Goal: Check status: Check status

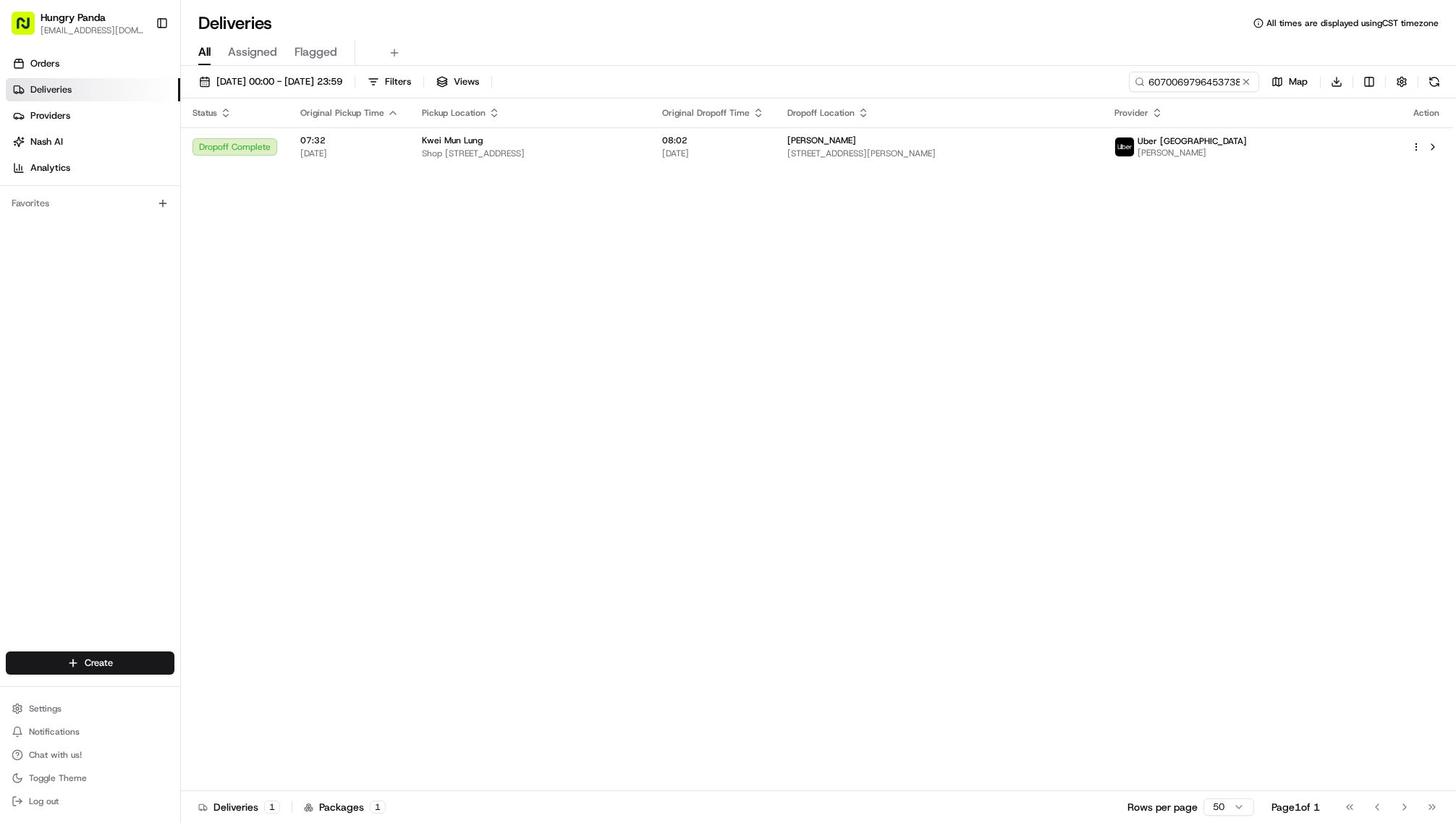
click at [1129, 92] on input "6070069796453738641764" at bounding box center [1194, 81] width 131 height 20
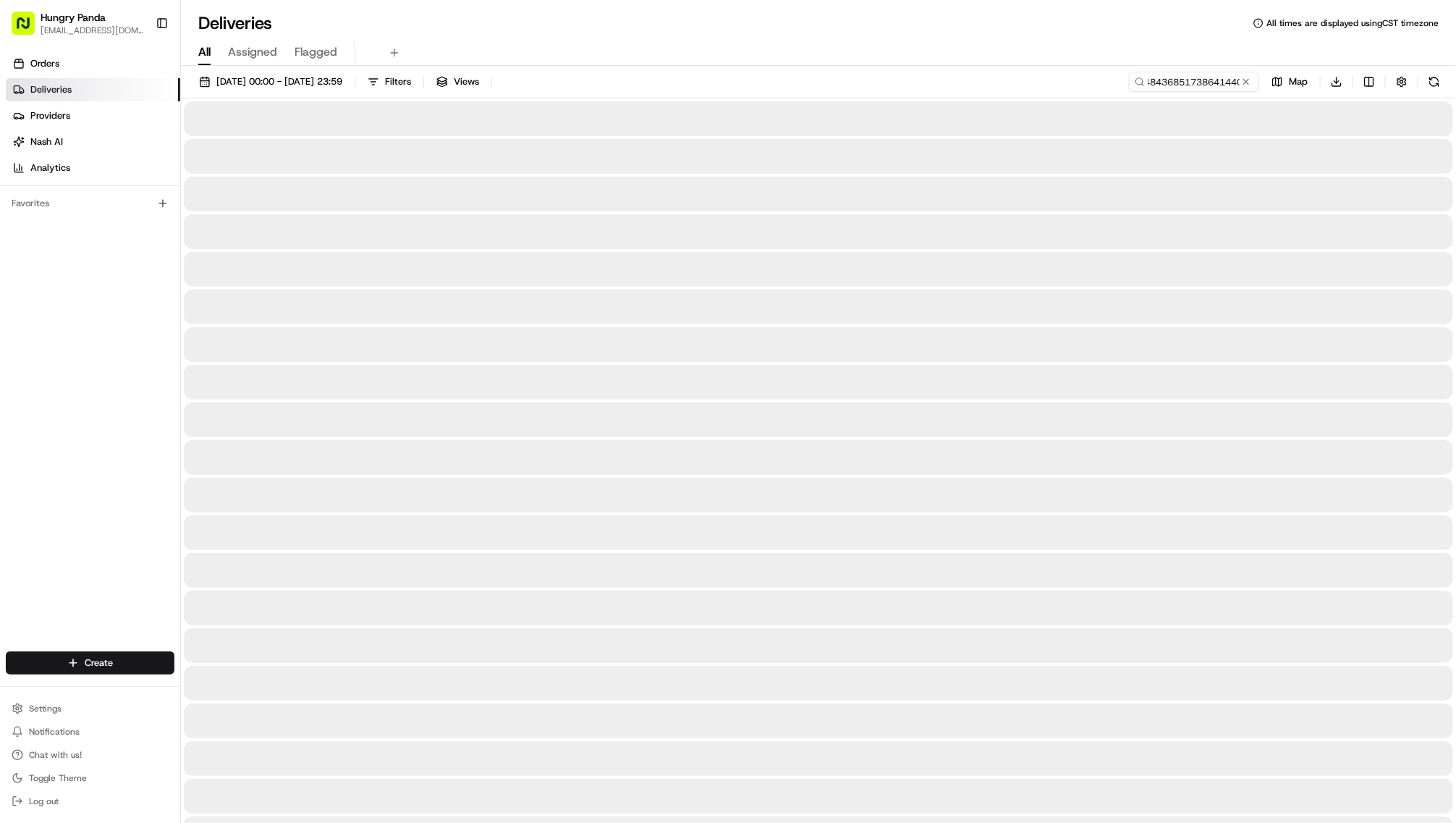
type input "2288048436851738641440"
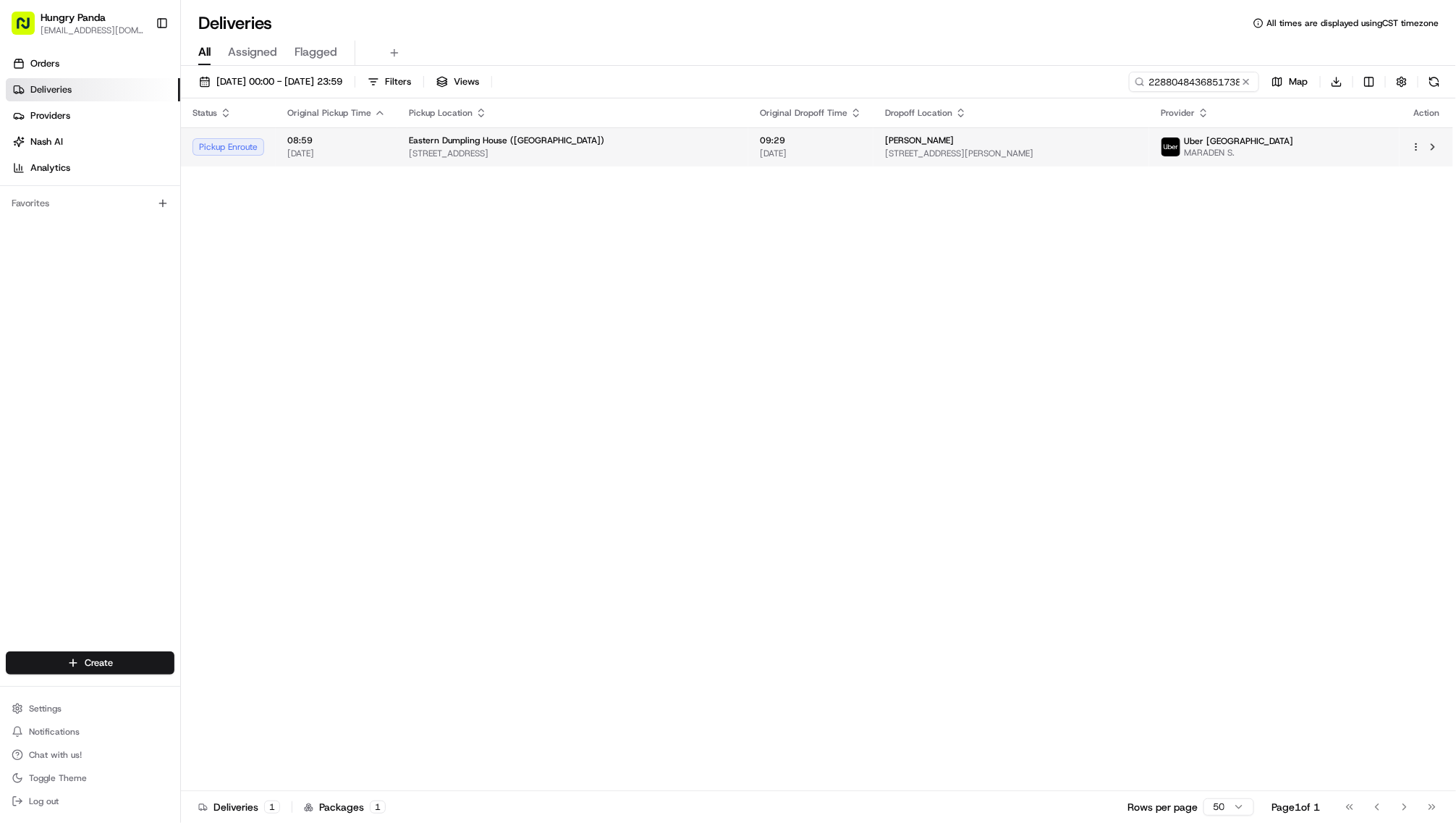
click at [862, 146] on span "09:29" at bounding box center [811, 140] width 102 height 11
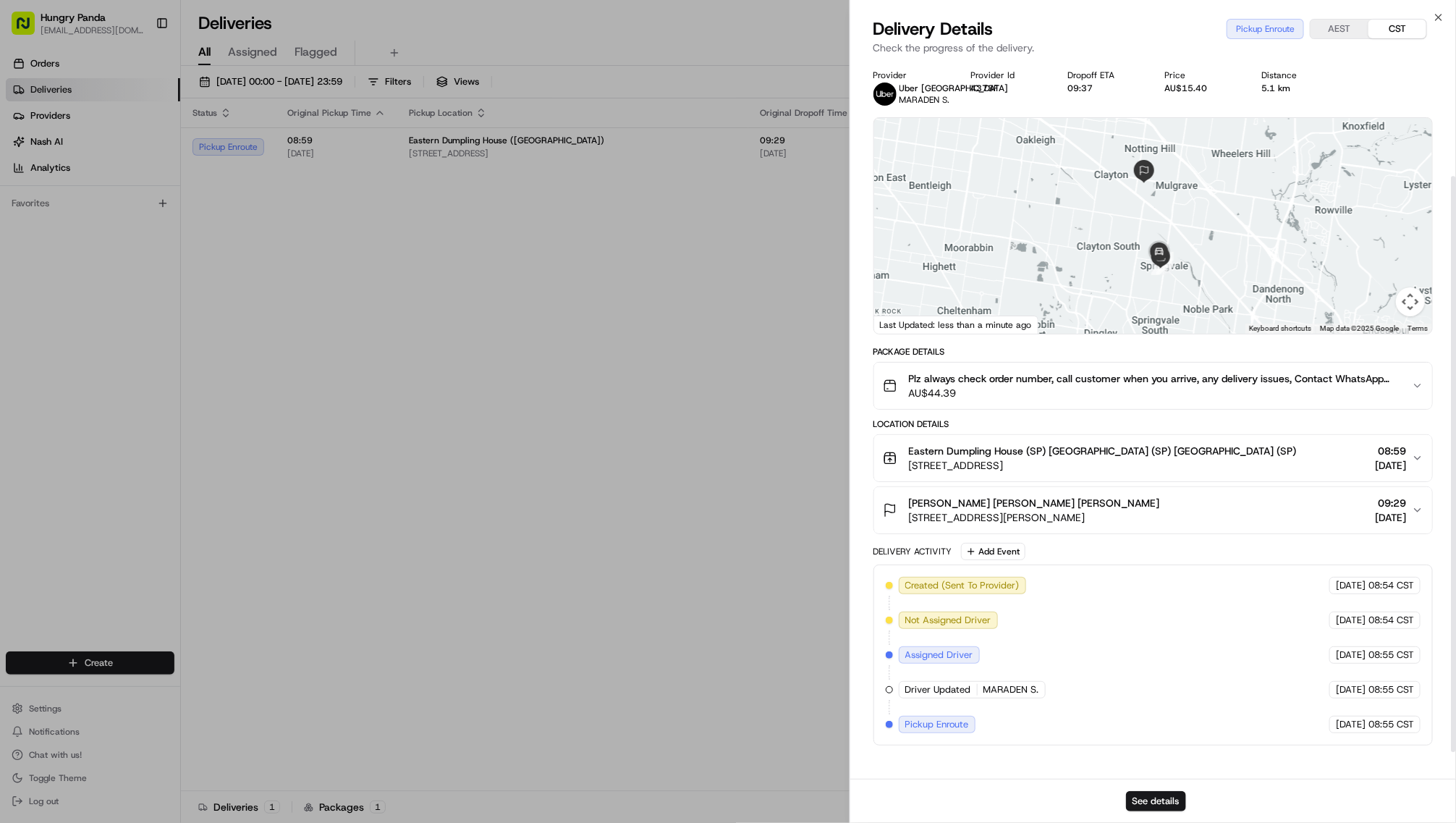
scroll to position [139, 0]
click at [957, 731] on span "Pickup Enroute" at bounding box center [937, 725] width 64 height 13
click at [1046, 733] on div "Created (Sent To Provider) [GEOGRAPHIC_DATA] [GEOGRAPHIC_DATA] [DATE] 08:54 CST…" at bounding box center [1154, 654] width 535 height 156
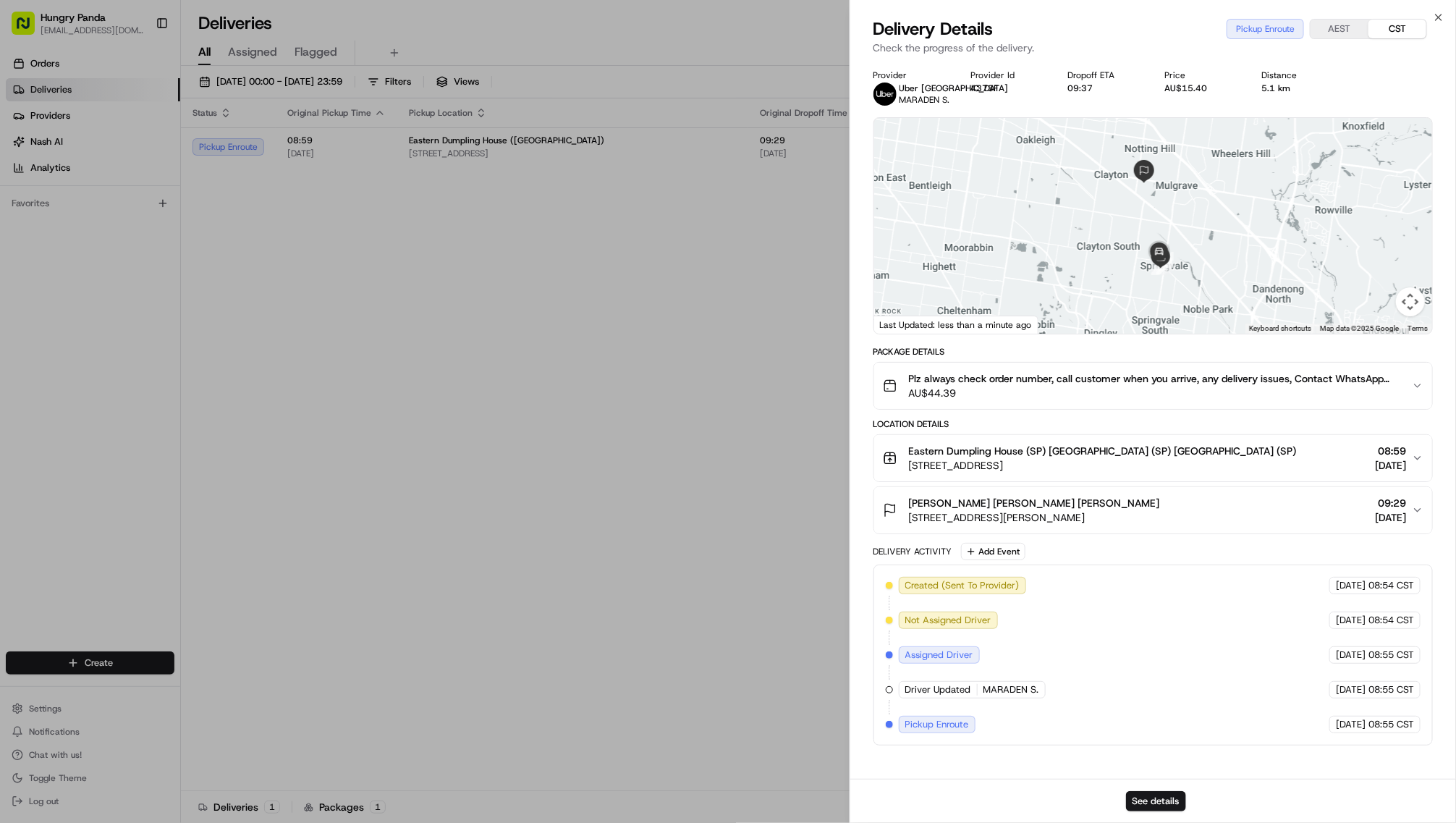
scroll to position [120, 0]
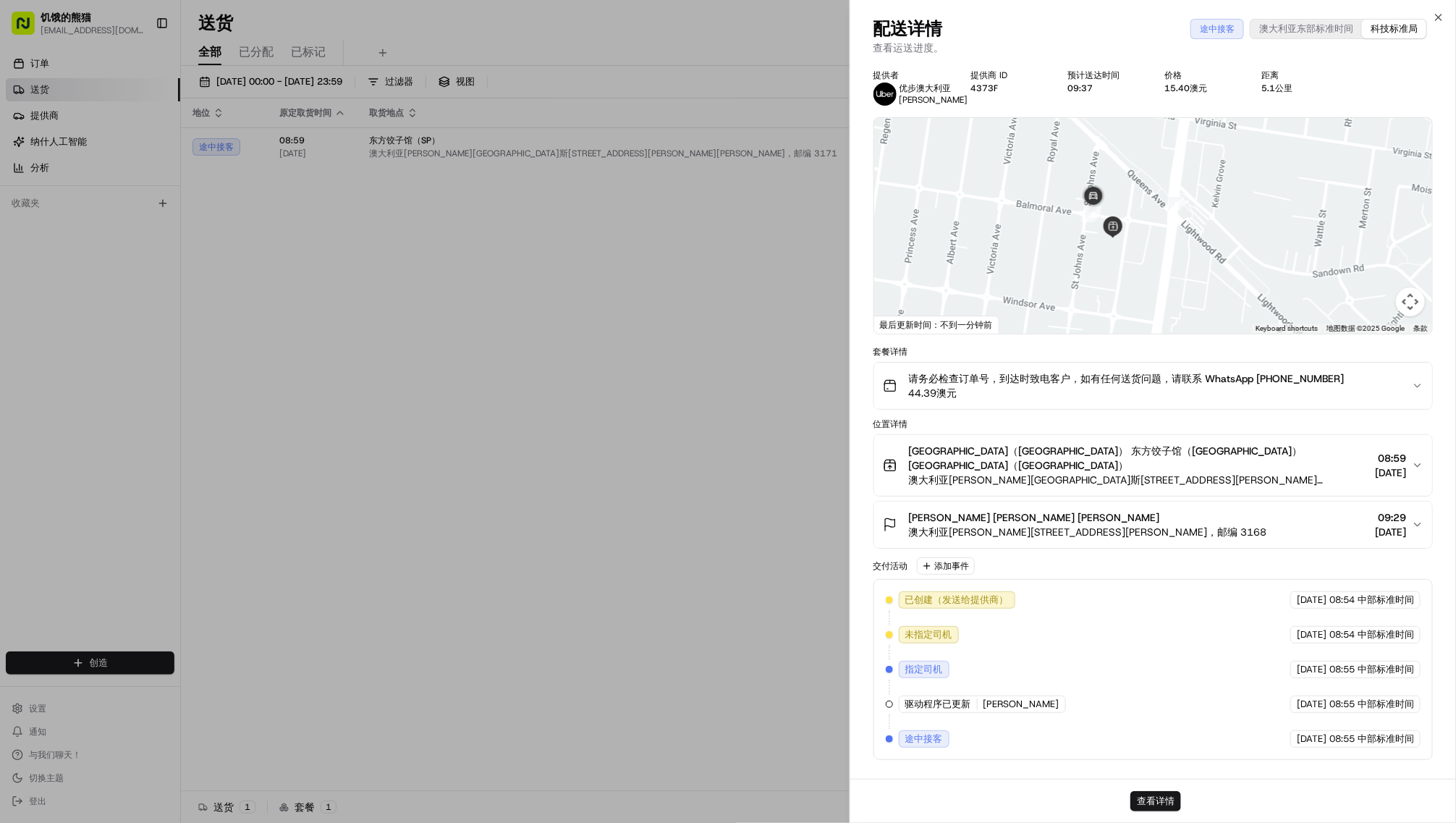
drag, startPoint x: 1059, startPoint y: 168, endPoint x: 1140, endPoint y: 88, distance: 113.8
click at [1140, 118] on div at bounding box center [1153, 226] width 558 height 216
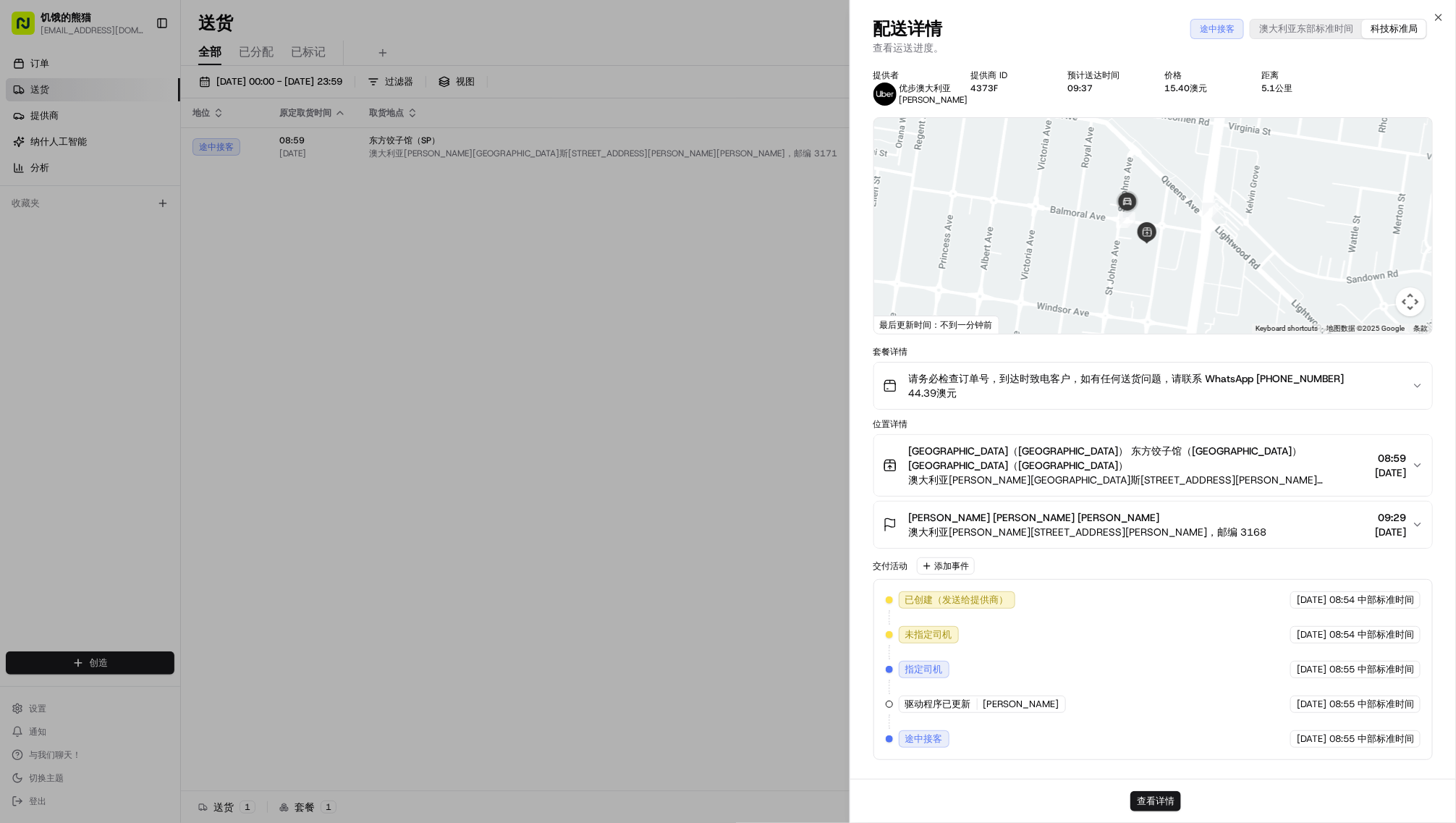
drag, startPoint x: 1156, startPoint y: 122, endPoint x: 1173, endPoint y: 186, distance: 66.2
click at [1163, 216] on img at bounding box center [1146, 233] width 33 height 33
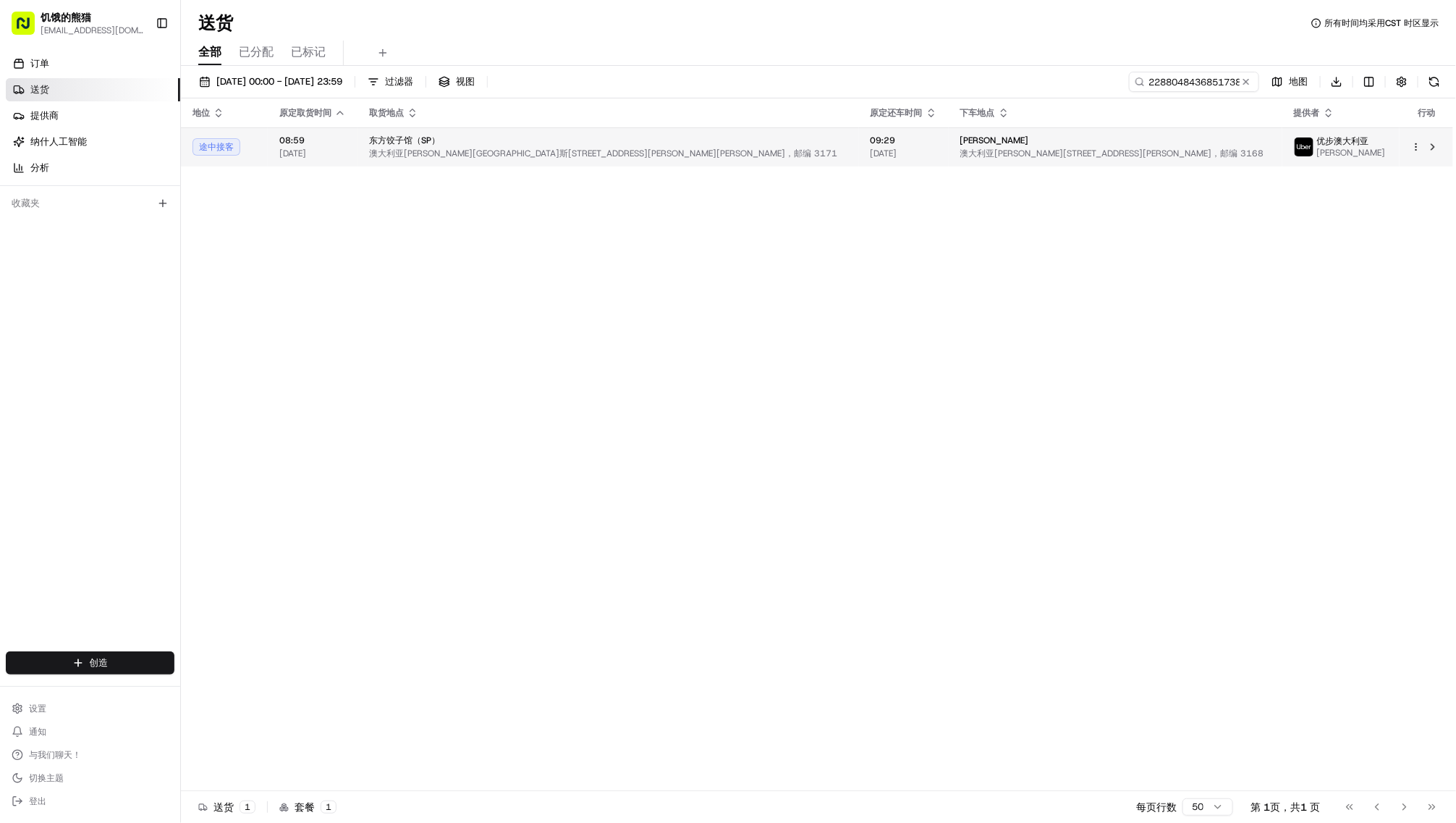
click at [961, 159] on font "澳大利亚[PERSON_NAME][STREET_ADDRESS][PERSON_NAME]，邮编 3168" at bounding box center [1112, 153] width 304 height 11
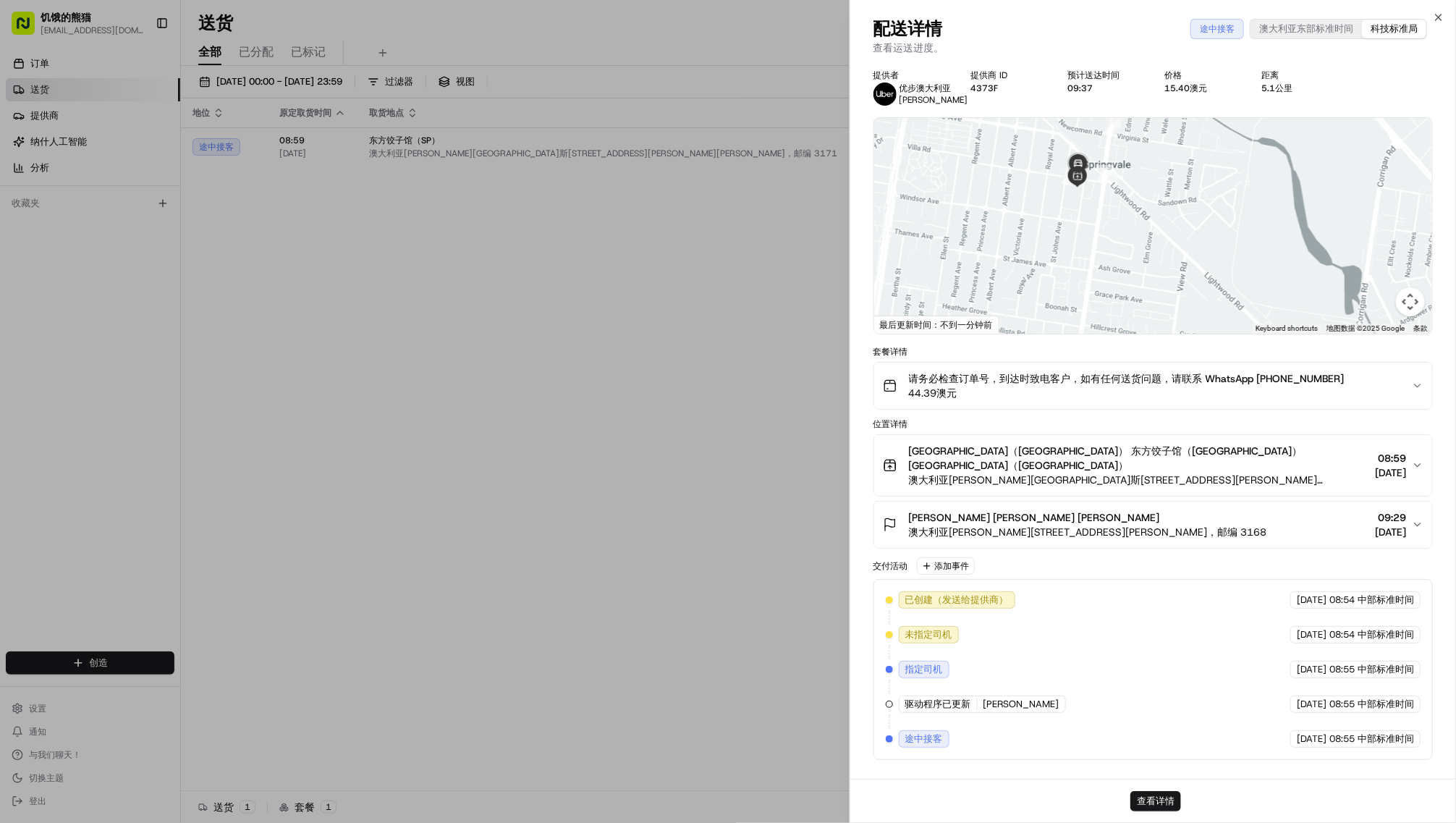
drag, startPoint x: 1202, startPoint y: 329, endPoint x: 1210, endPoint y: 174, distance: 155.2
click at [1210, 174] on div at bounding box center [1153, 226] width 558 height 216
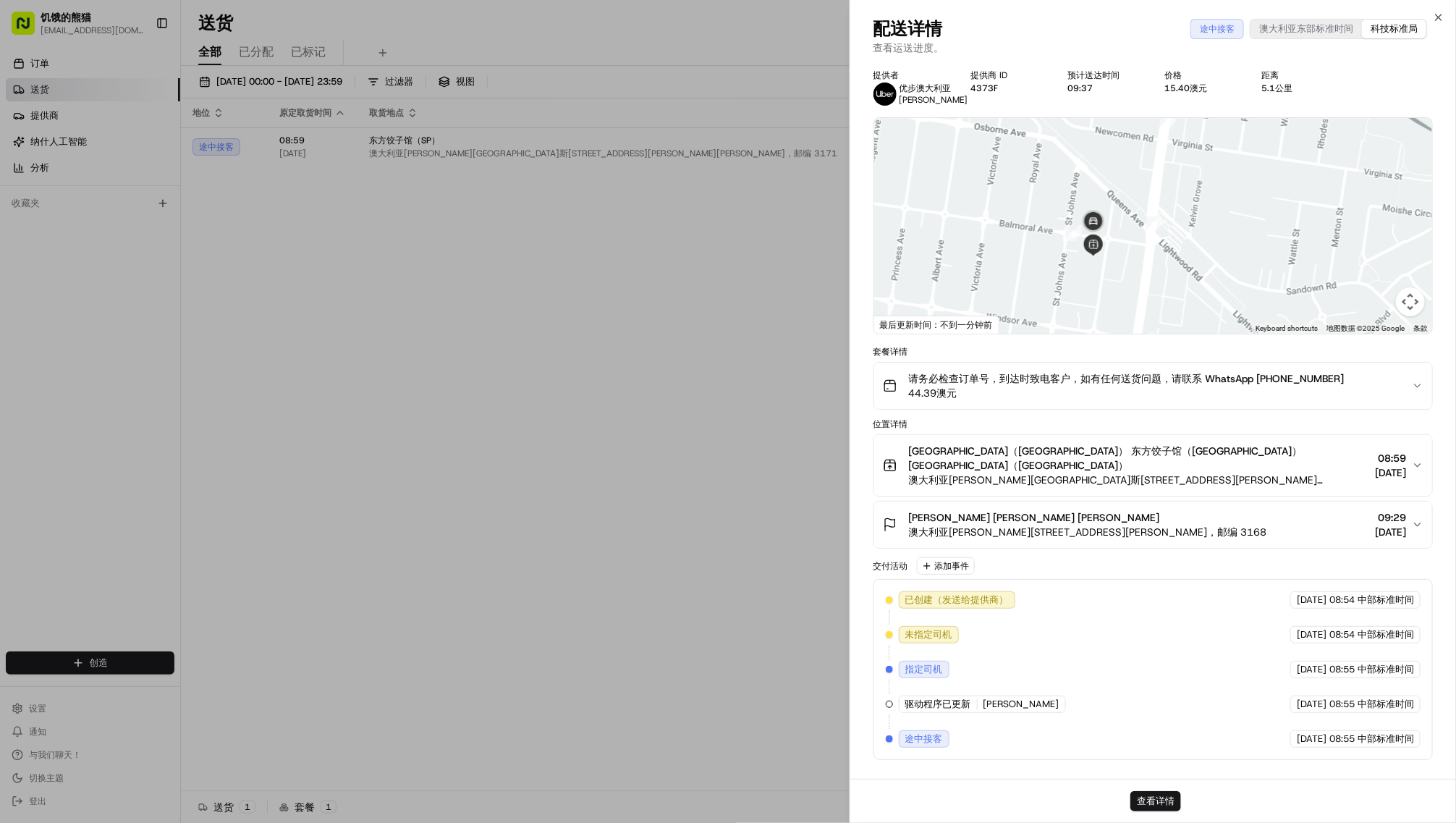
drag, startPoint x: 1108, startPoint y: 228, endPoint x: 1152, endPoint y: 290, distance: 76.0
click at [1152, 290] on div at bounding box center [1153, 226] width 558 height 216
click at [952, 94] on font "优步澳大利亚" at bounding box center [926, 88] width 52 height 11
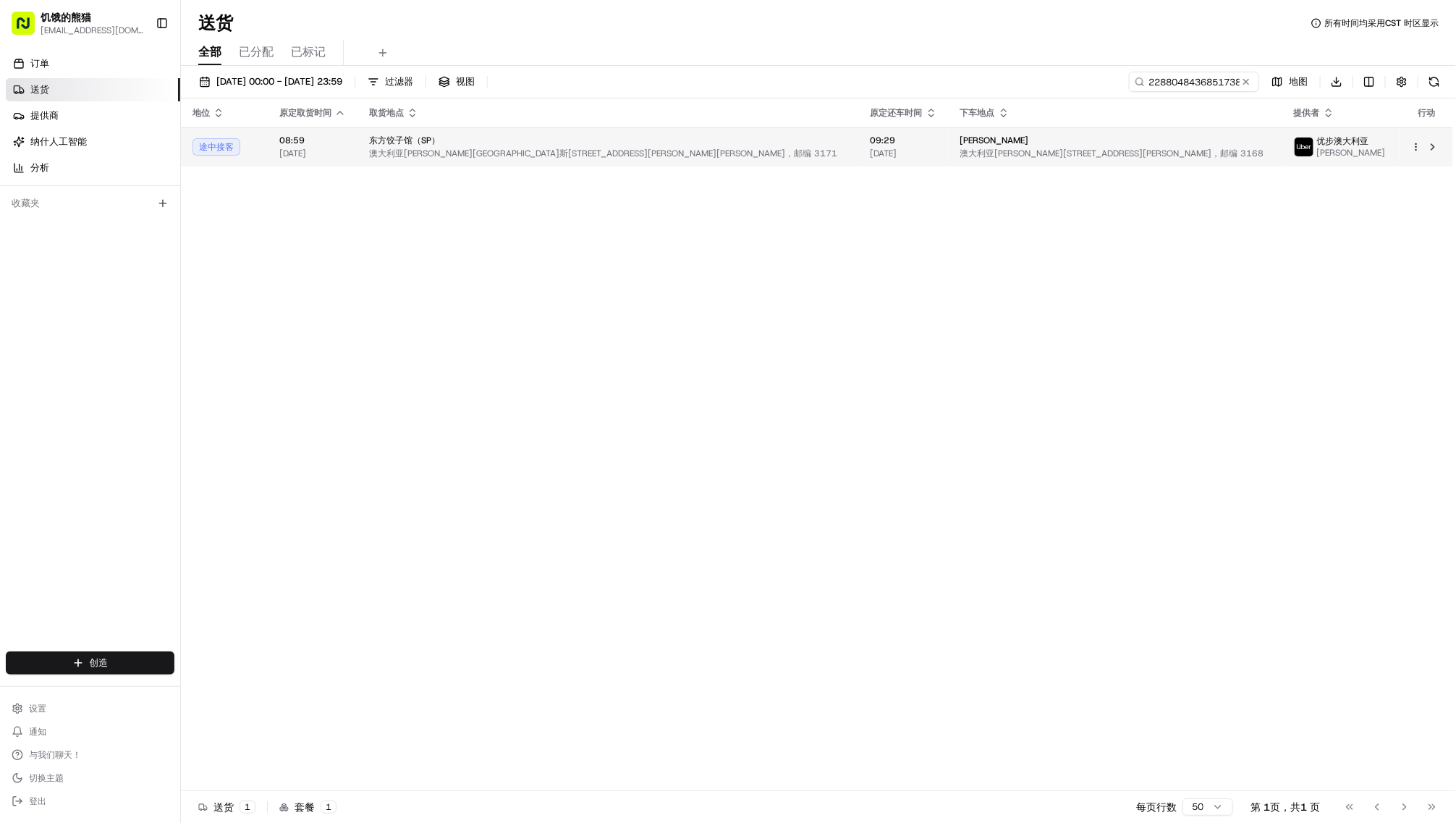
click at [961, 146] on font "[PERSON_NAME]" at bounding box center [995, 140] width 69 height 11
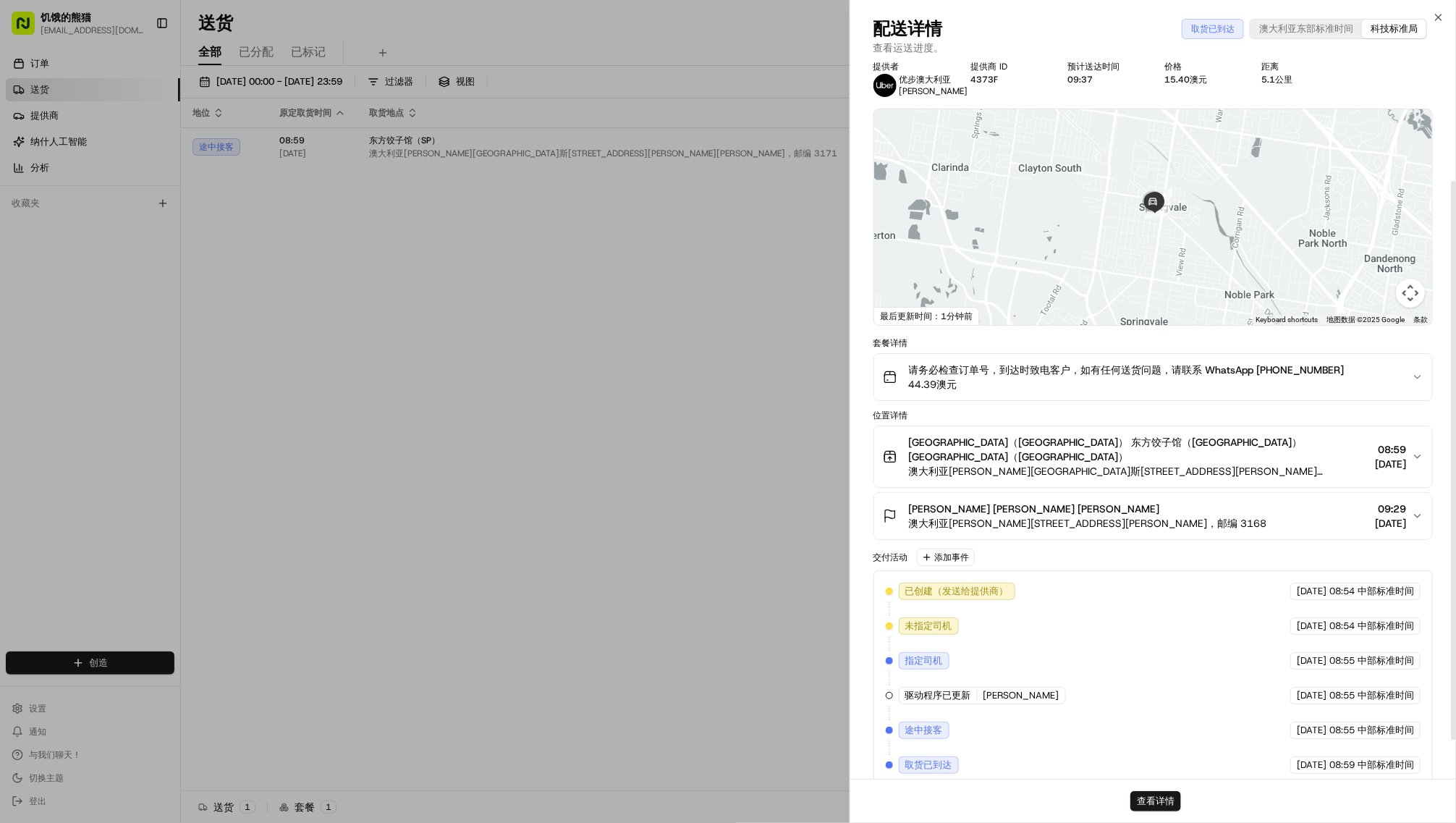
scroll to position [0, 0]
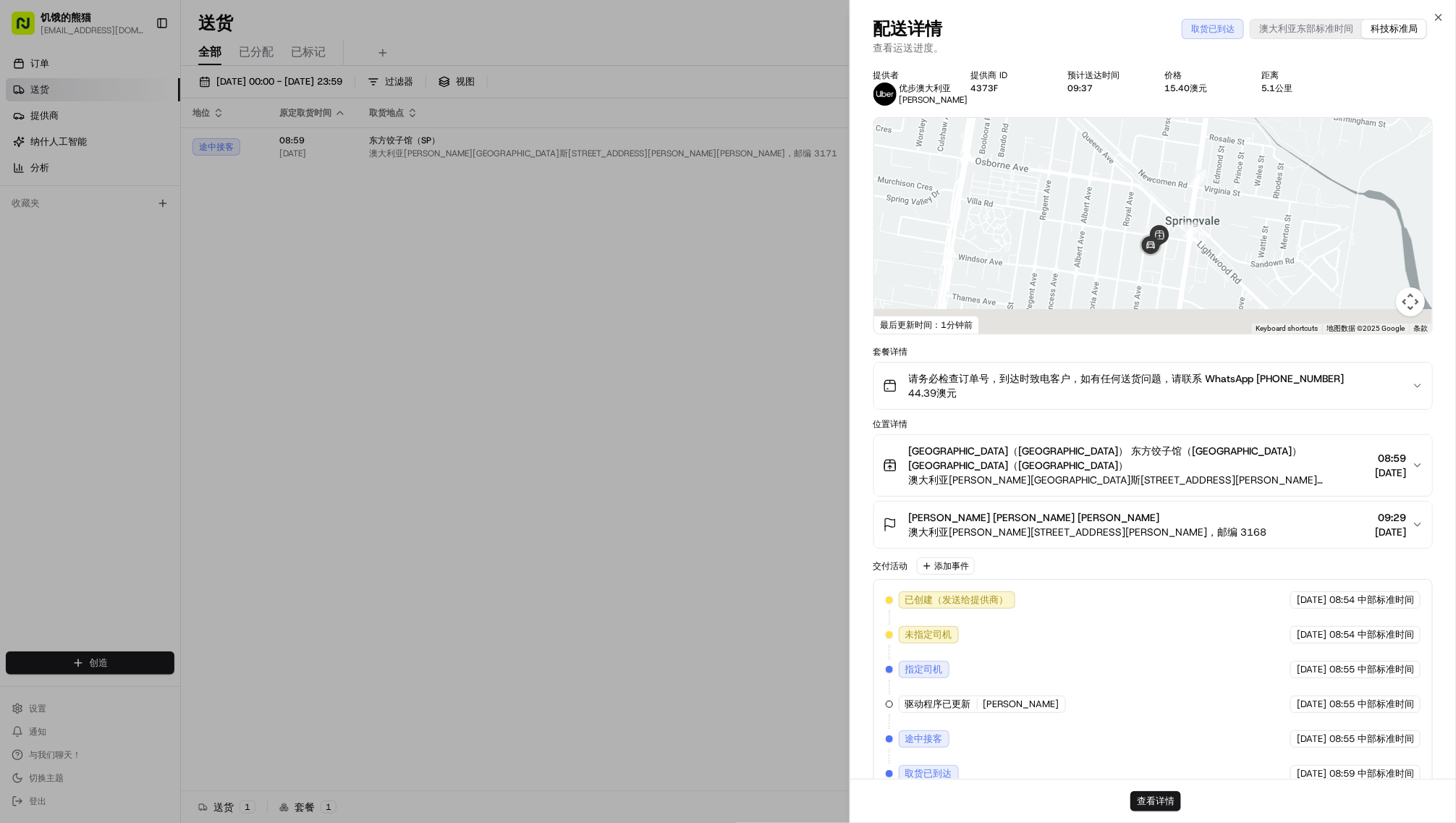
drag, startPoint x: 1169, startPoint y: 322, endPoint x: 1207, endPoint y: 192, distance: 135.4
click at [1207, 191] on img "1" at bounding box center [1198, 178] width 28 height 28
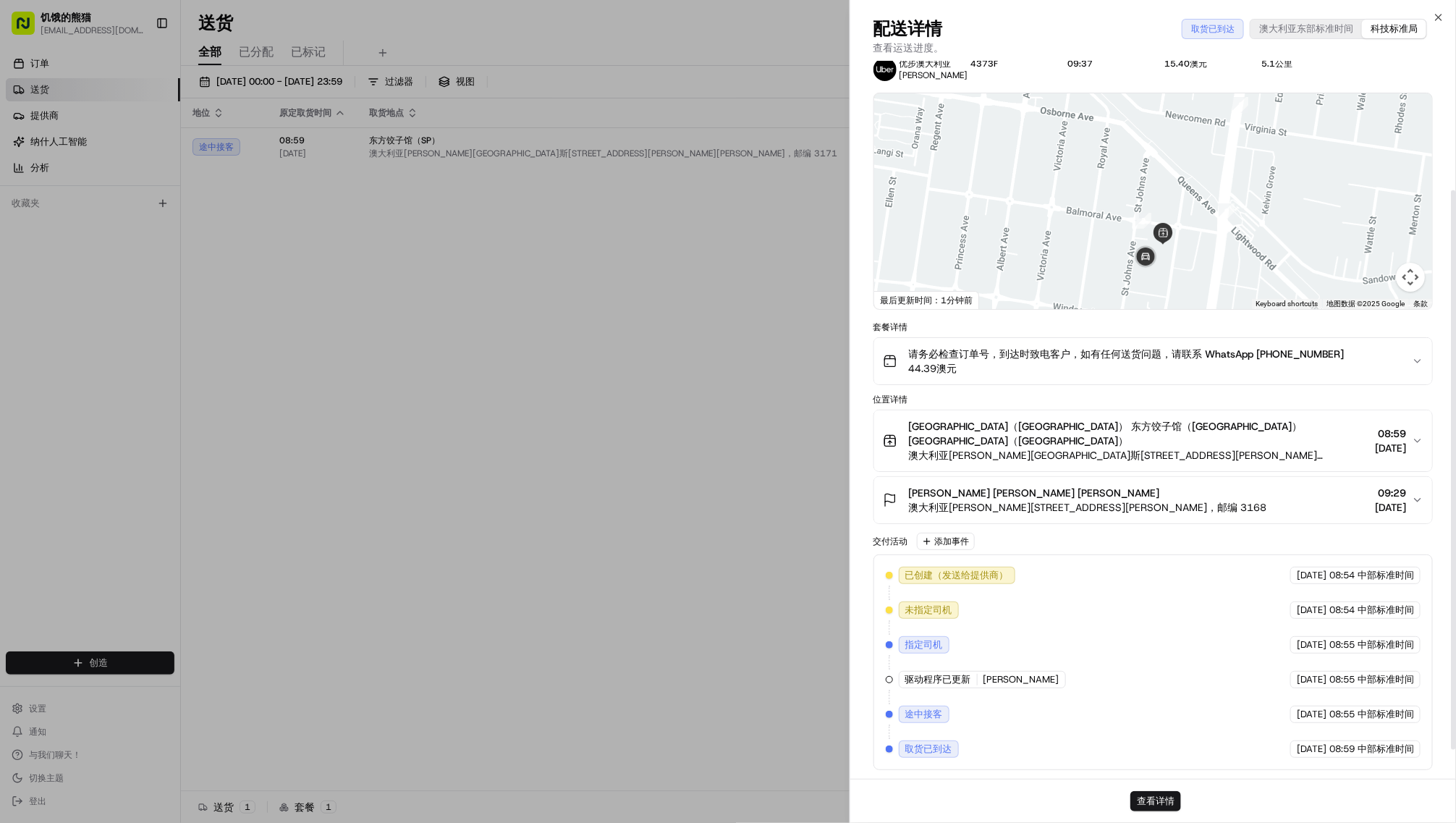
scroll to position [164, 0]
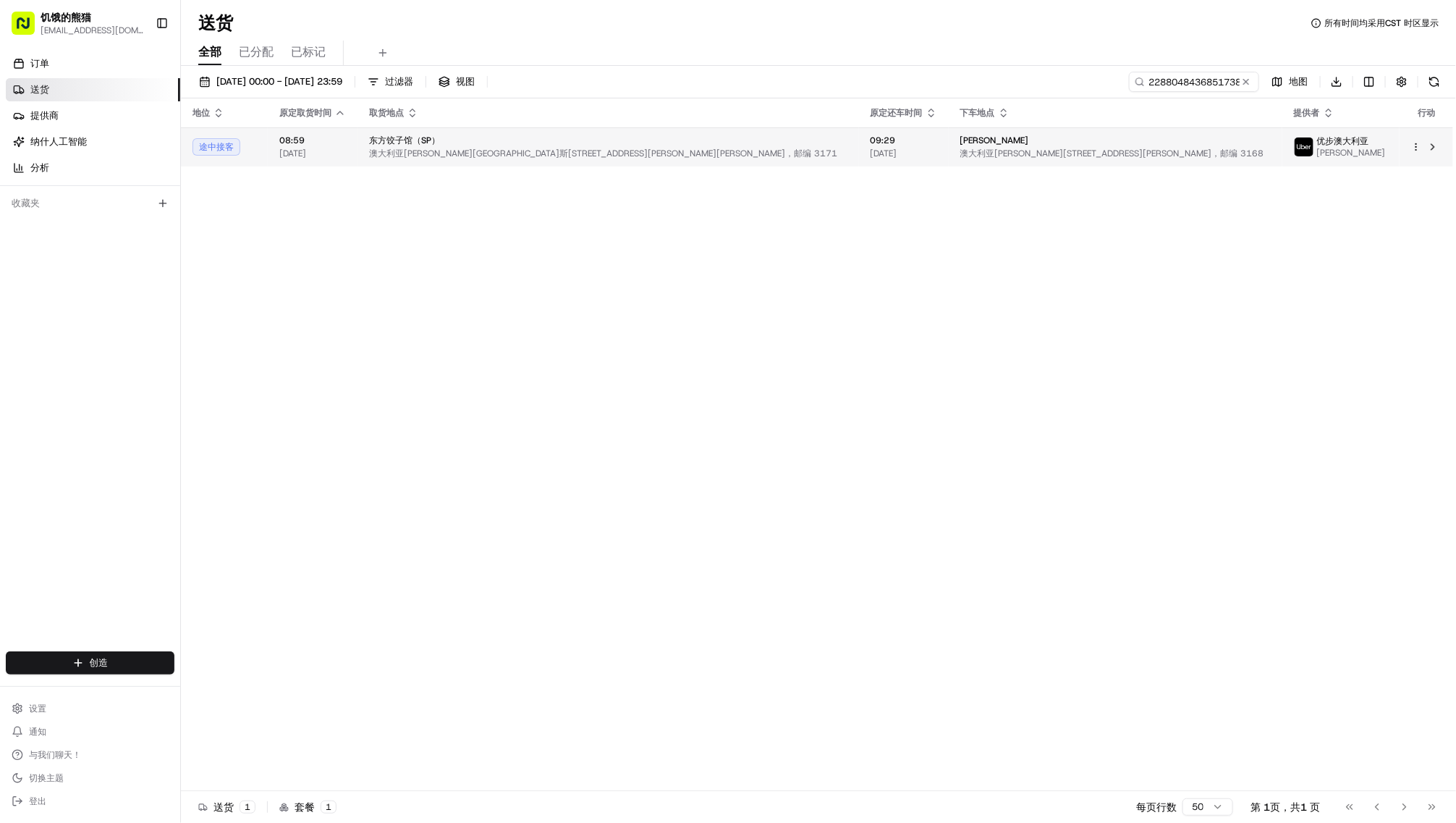
click at [1082, 159] on font "澳大利亚[PERSON_NAME][STREET_ADDRESS][PERSON_NAME]，邮编 3168" at bounding box center [1112, 153] width 304 height 11
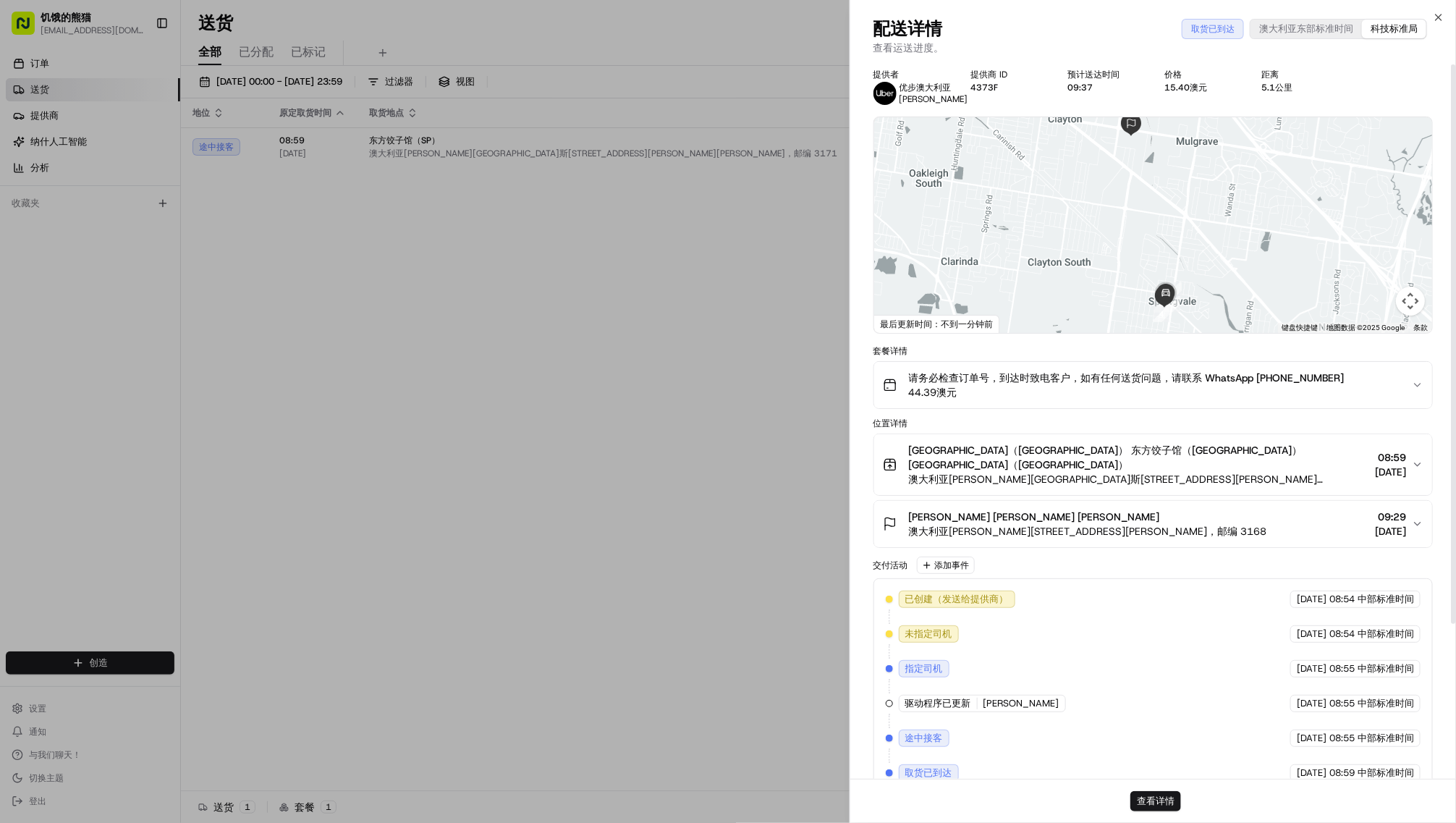
scroll to position [0, 0]
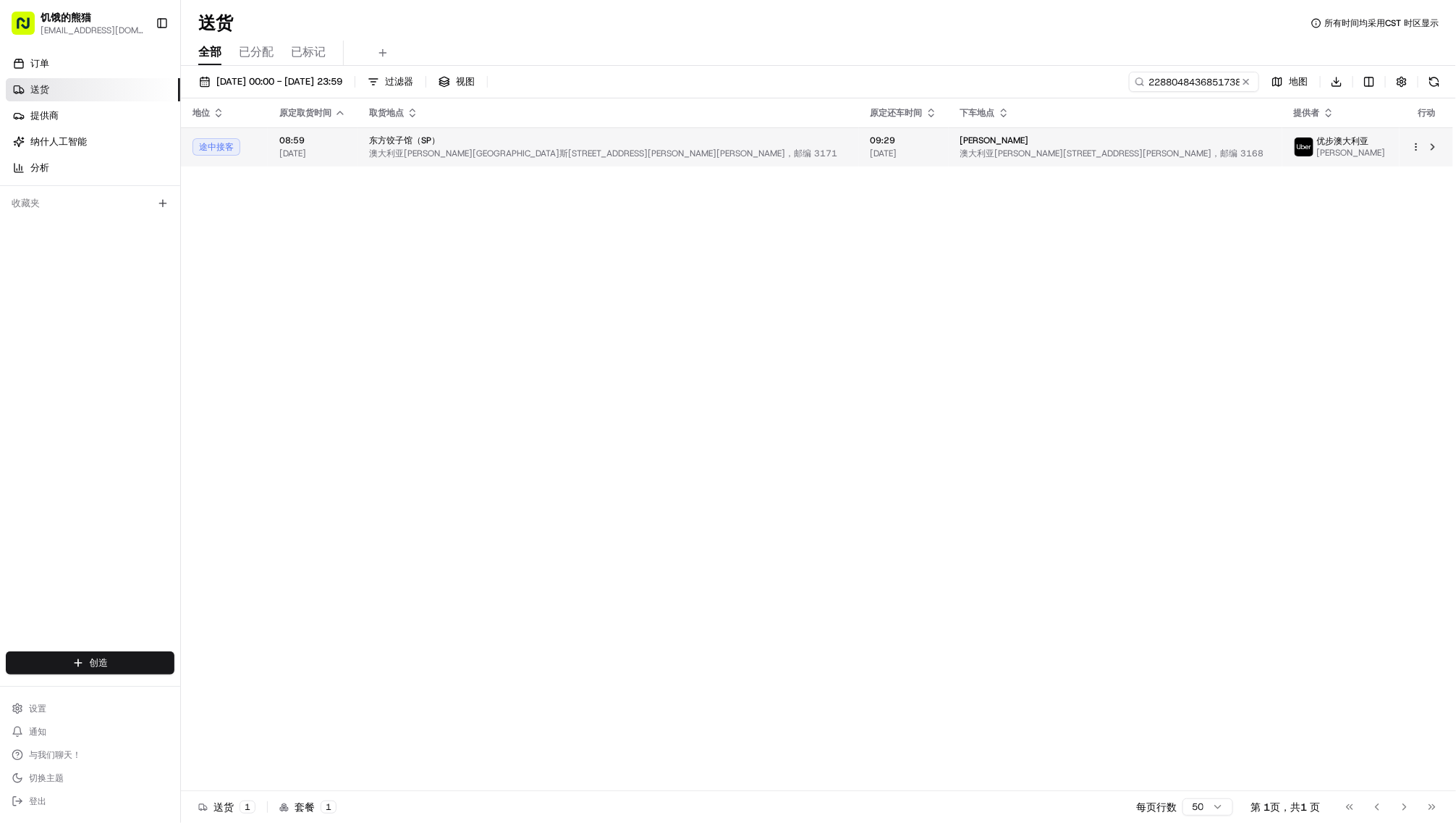
click at [1041, 146] on div "[PERSON_NAME]" at bounding box center [1116, 140] width 310 height 11
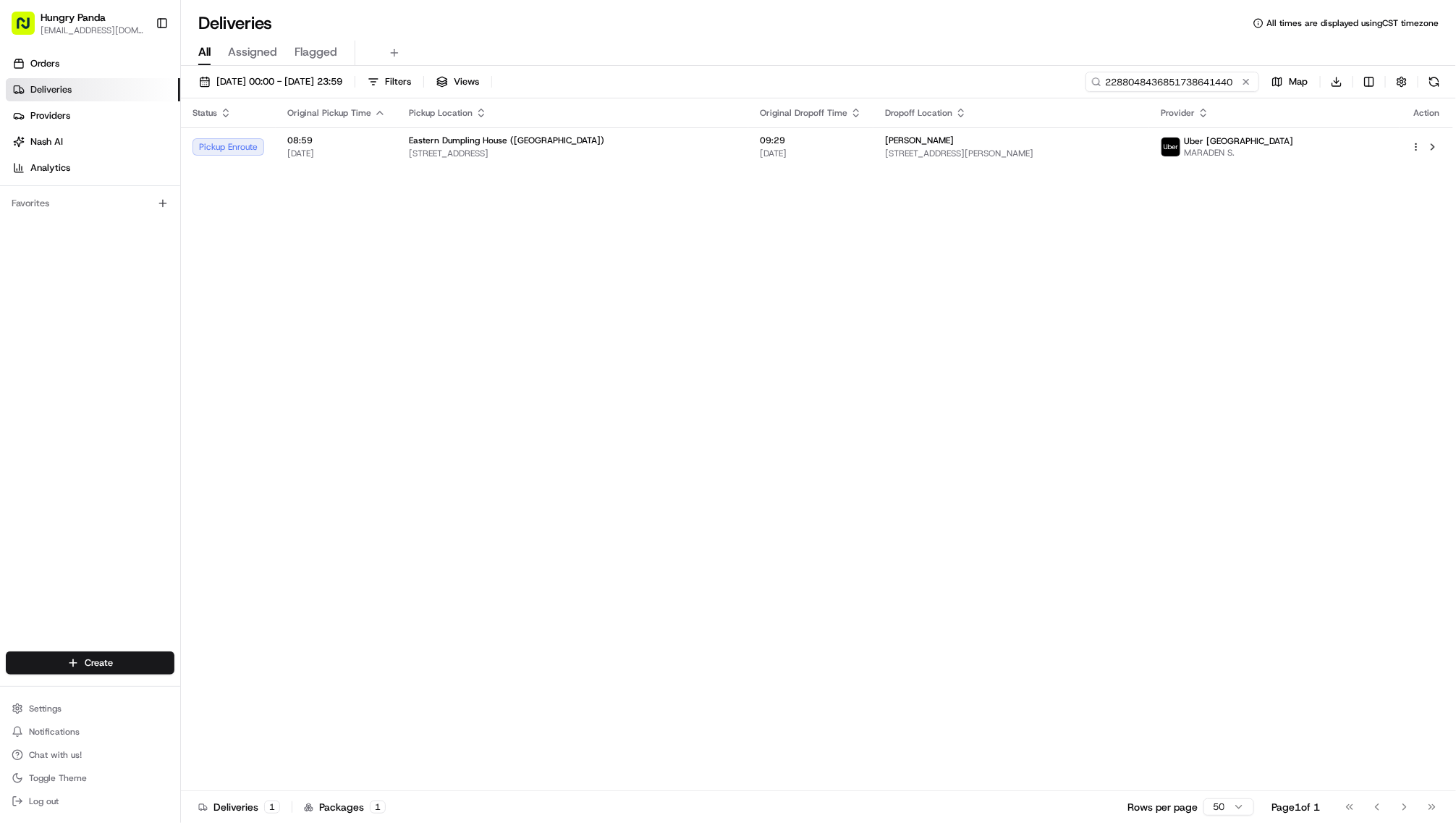
click at [1170, 92] on input "2288048436851738641440" at bounding box center [1172, 81] width 173 height 20
click at [862, 146] on span "09:29" at bounding box center [811, 140] width 102 height 11
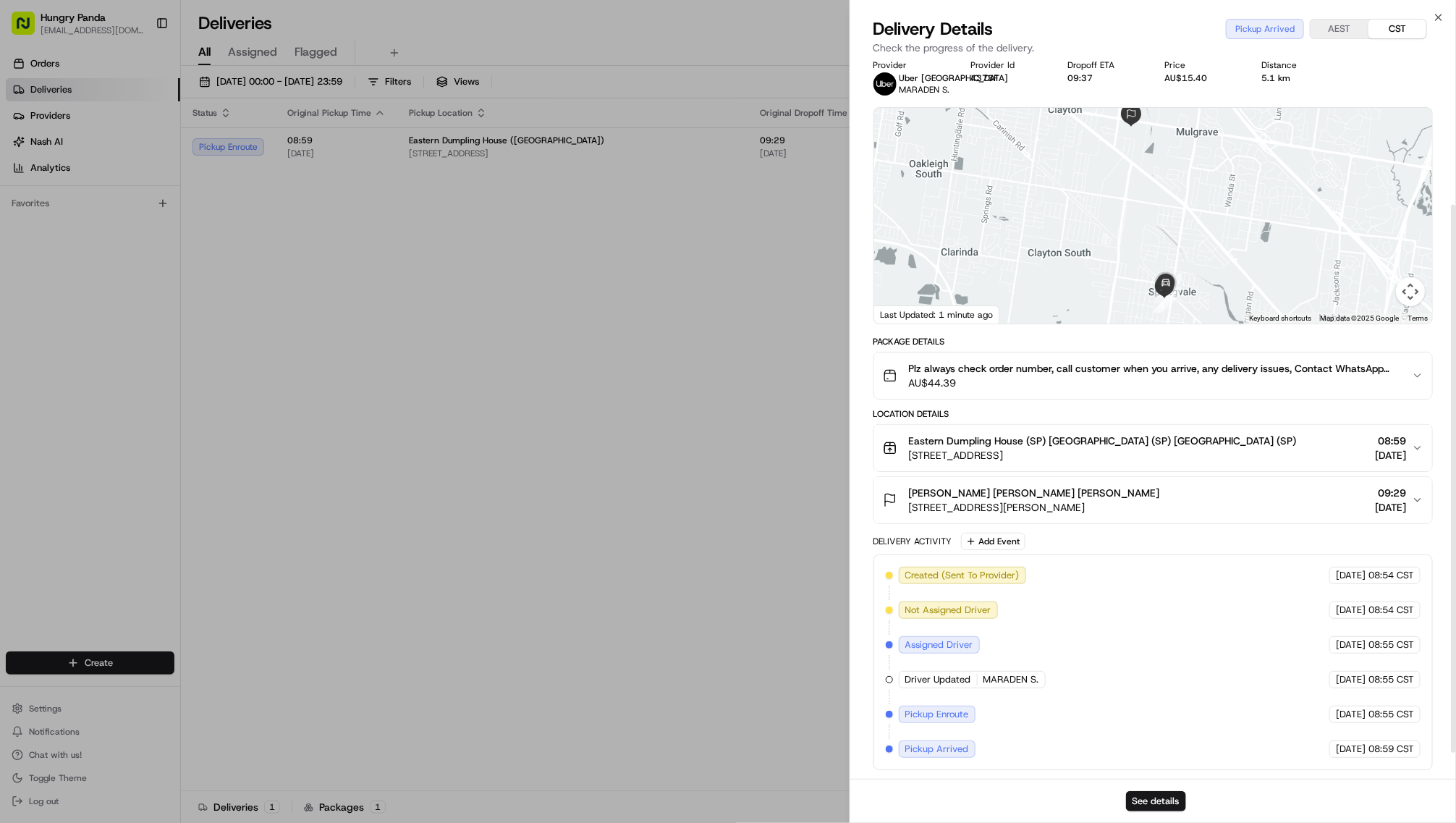
scroll to position [182, 0]
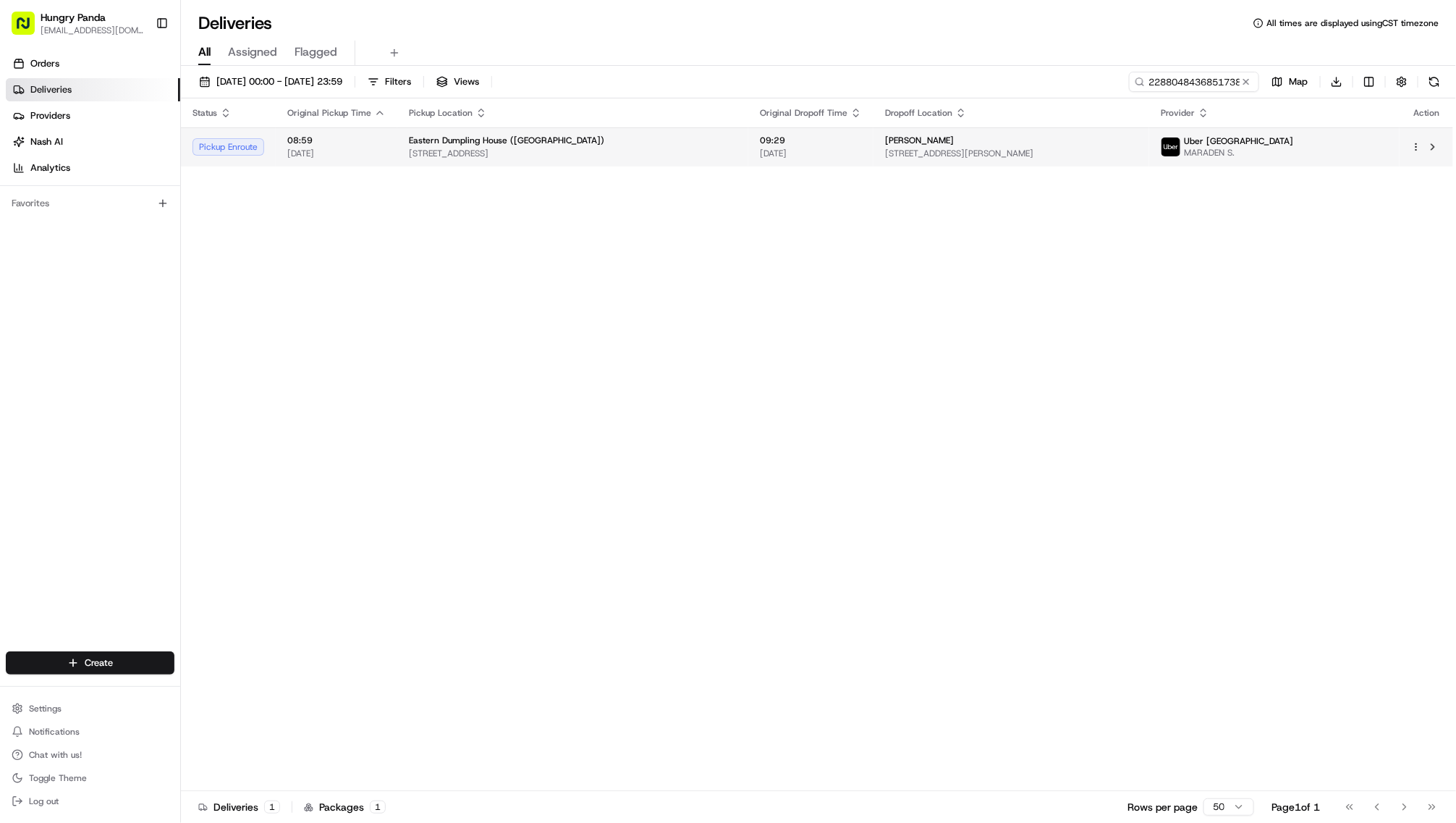
click at [684, 159] on span "[STREET_ADDRESS]" at bounding box center [572, 153] width 328 height 11
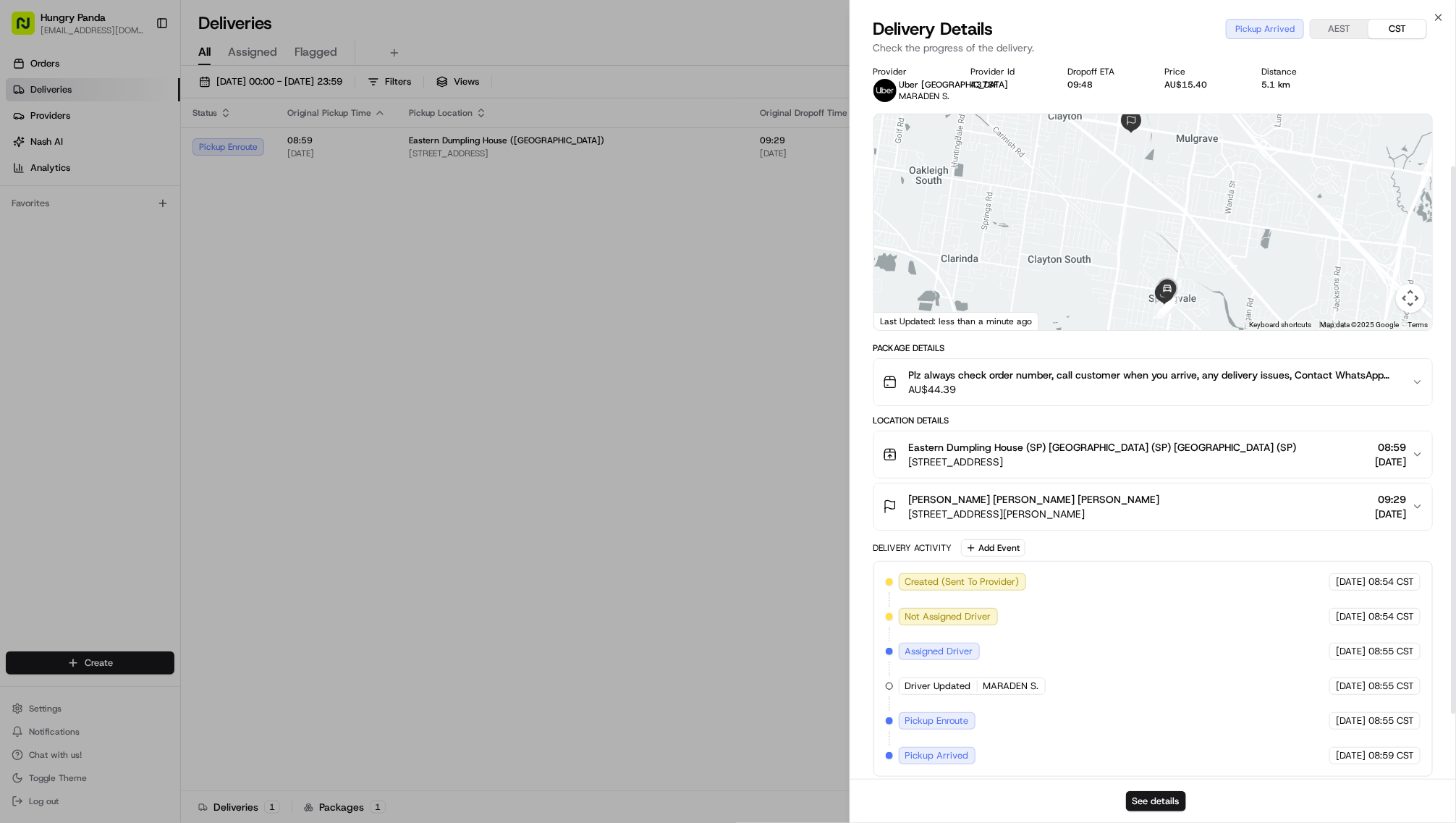
scroll to position [1, 0]
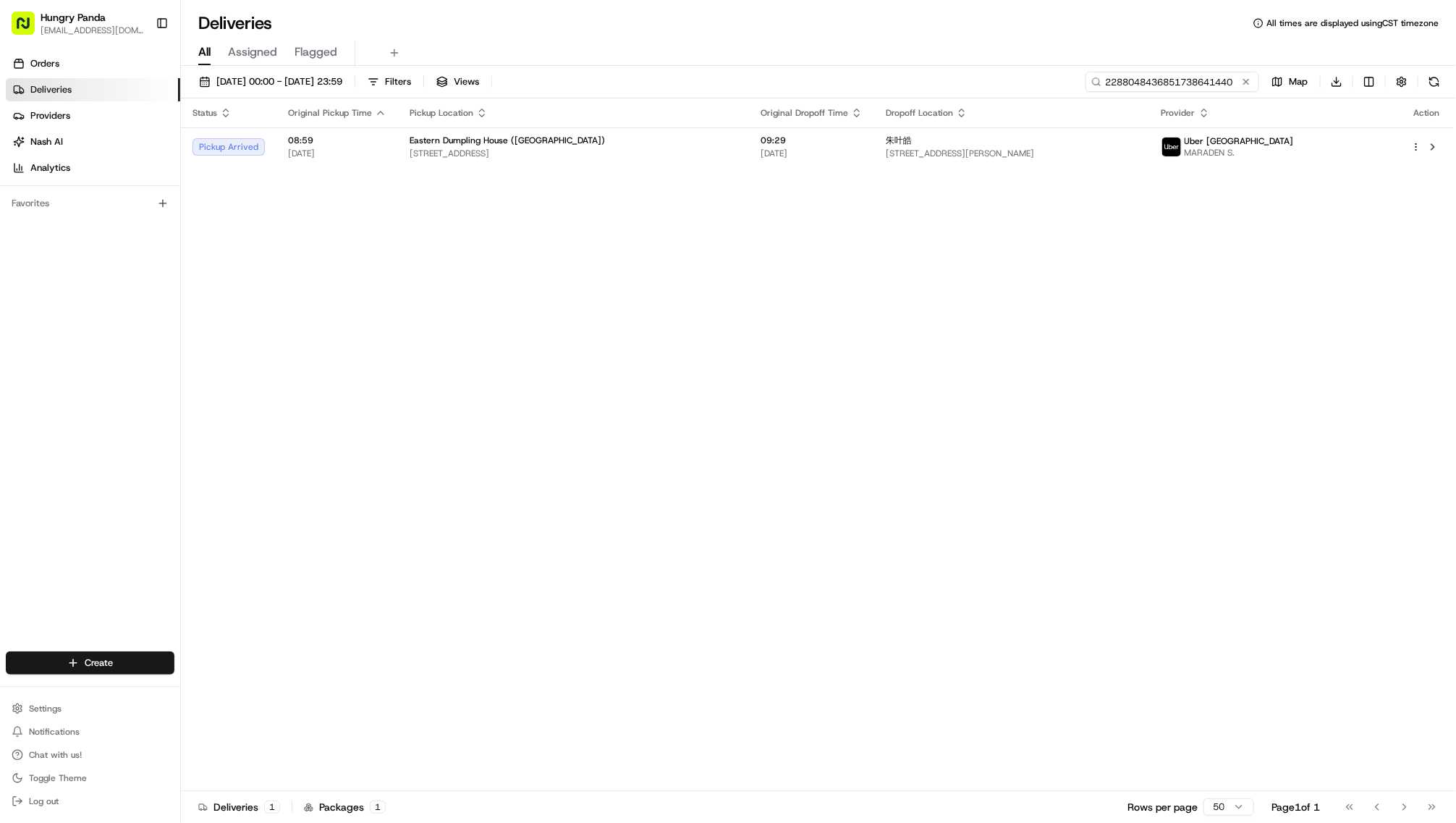
click at [1133, 92] on input "2288048436851738641440" at bounding box center [1172, 81] width 173 height 20
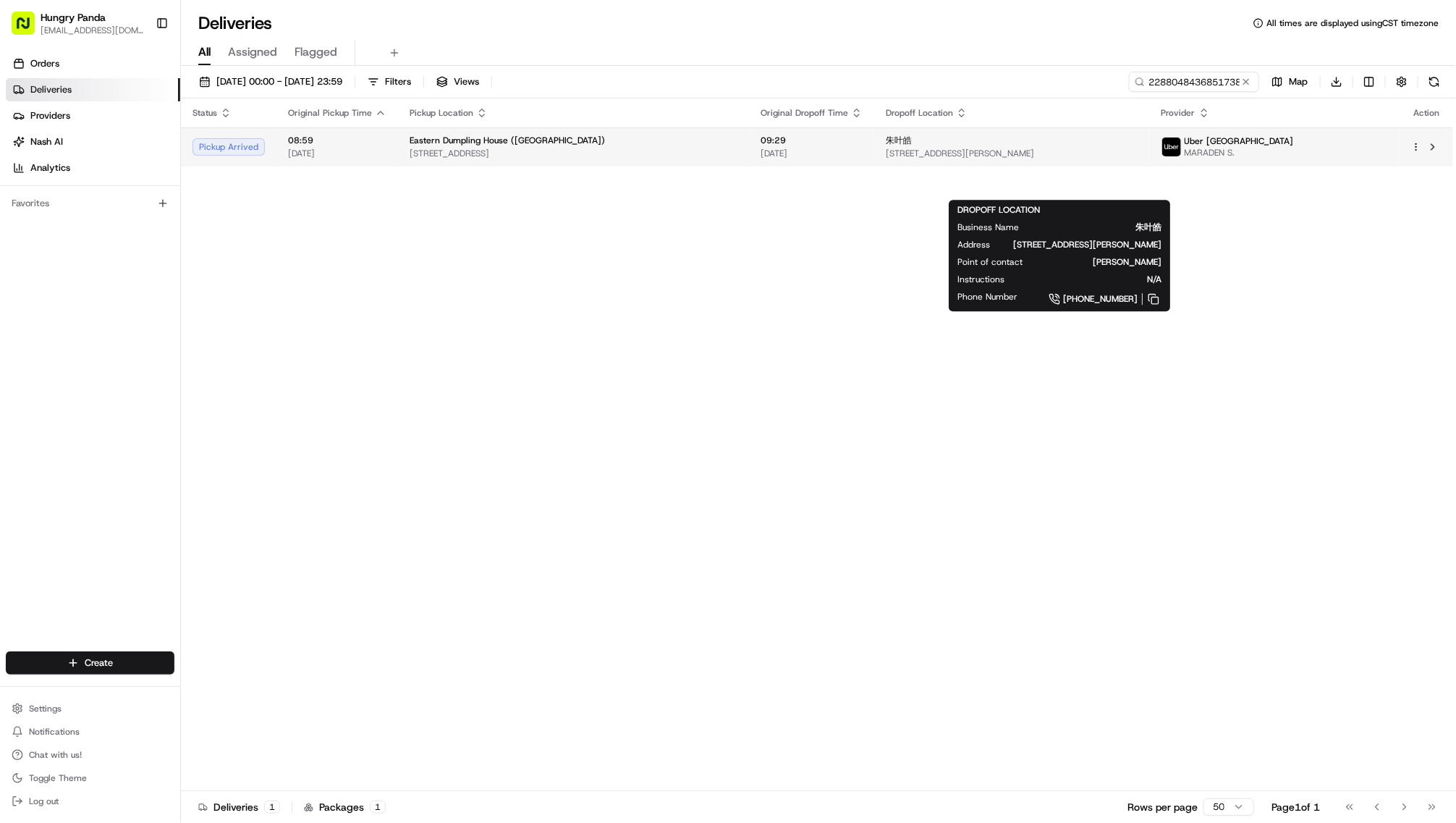
click at [912, 146] on span "[PERSON_NAME]" at bounding box center [899, 140] width 26 height 11
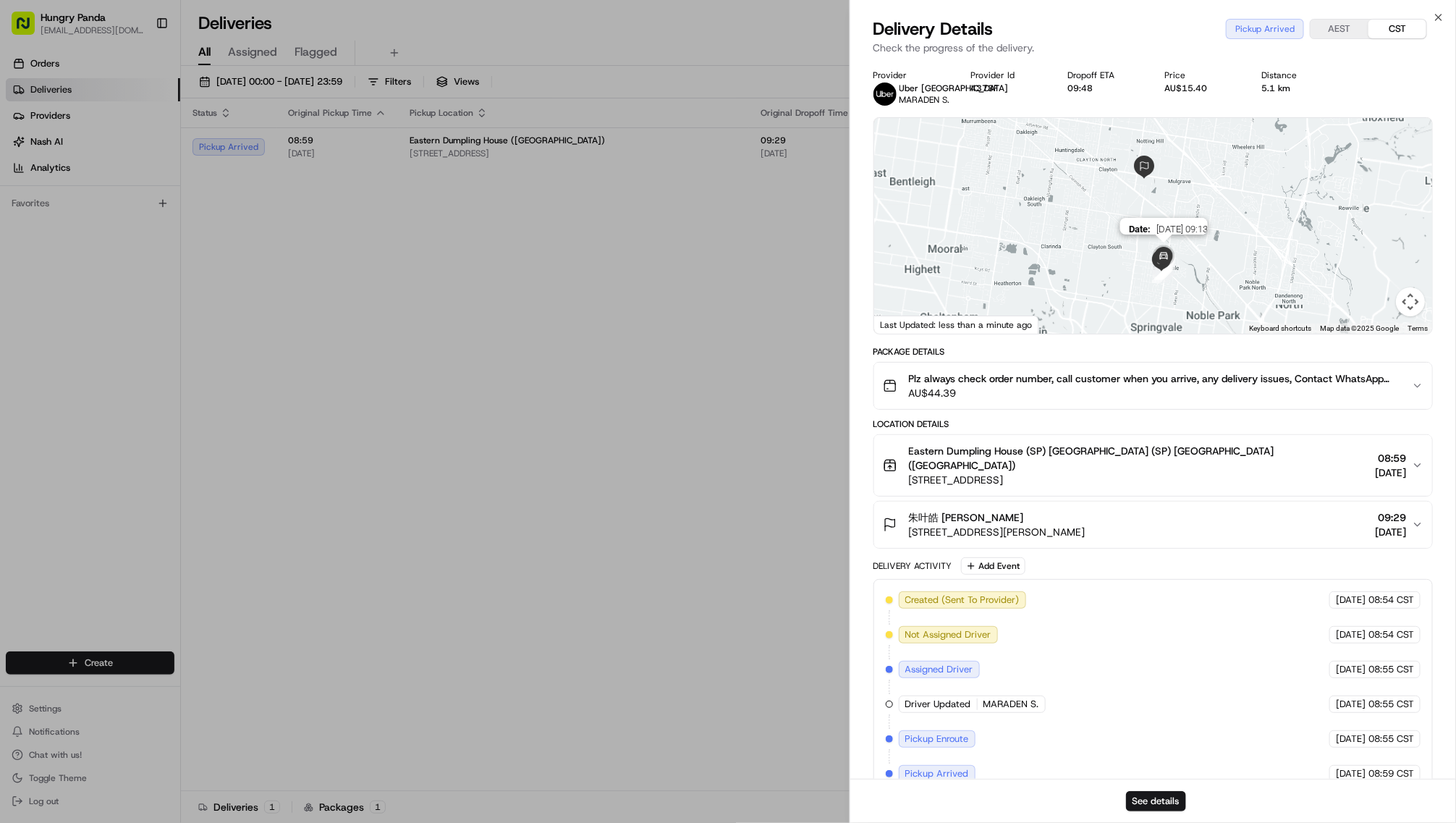
scroll to position [91, 0]
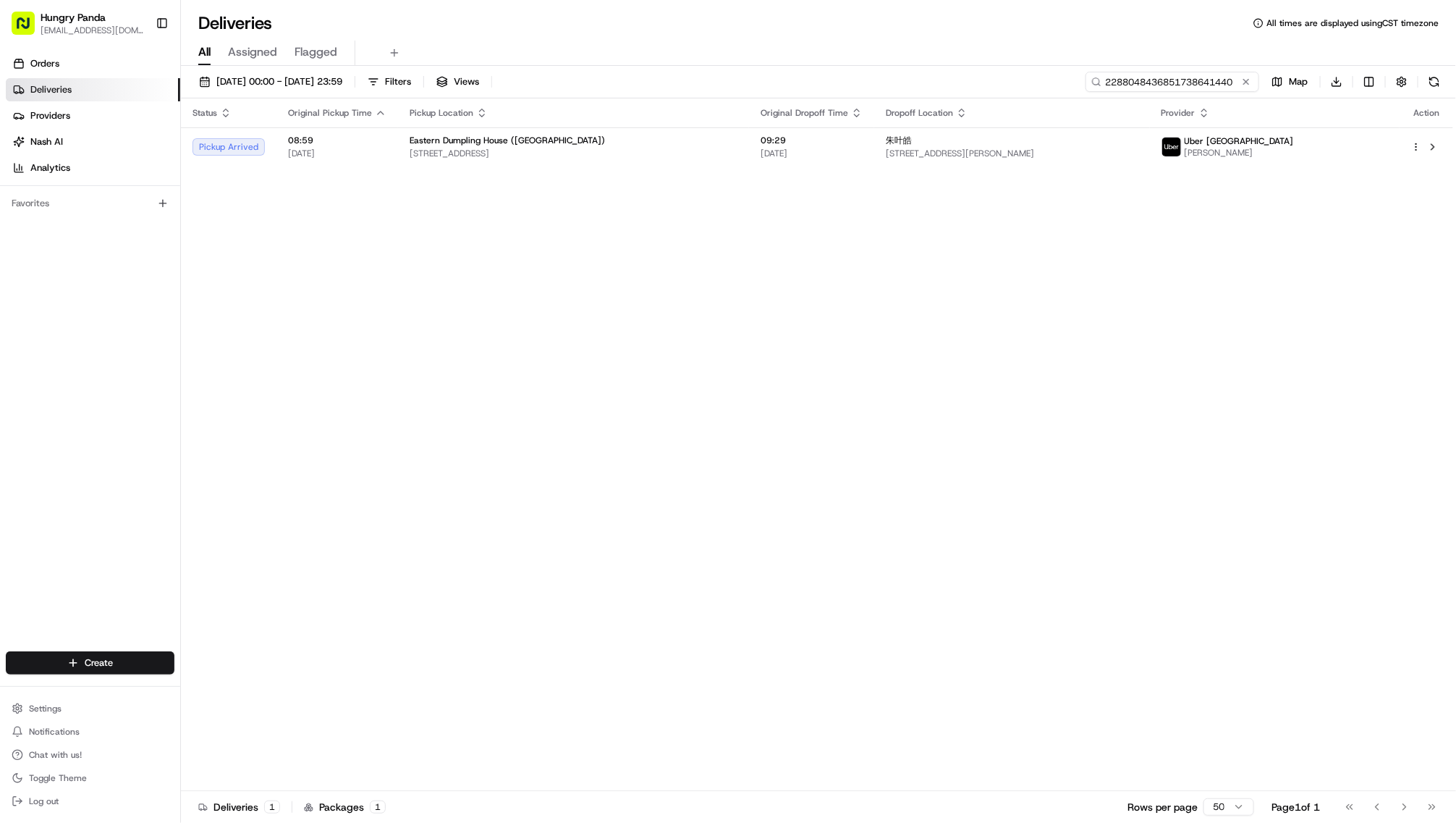
click at [1151, 92] on input "2288048436851738641440" at bounding box center [1172, 81] width 173 height 20
drag, startPoint x: 1163, startPoint y: 96, endPoint x: 1204, endPoint y: 98, distance: 41.0
click at [1204, 92] on div "2288048436851738641440" at bounding box center [1172, 81] width 173 height 20
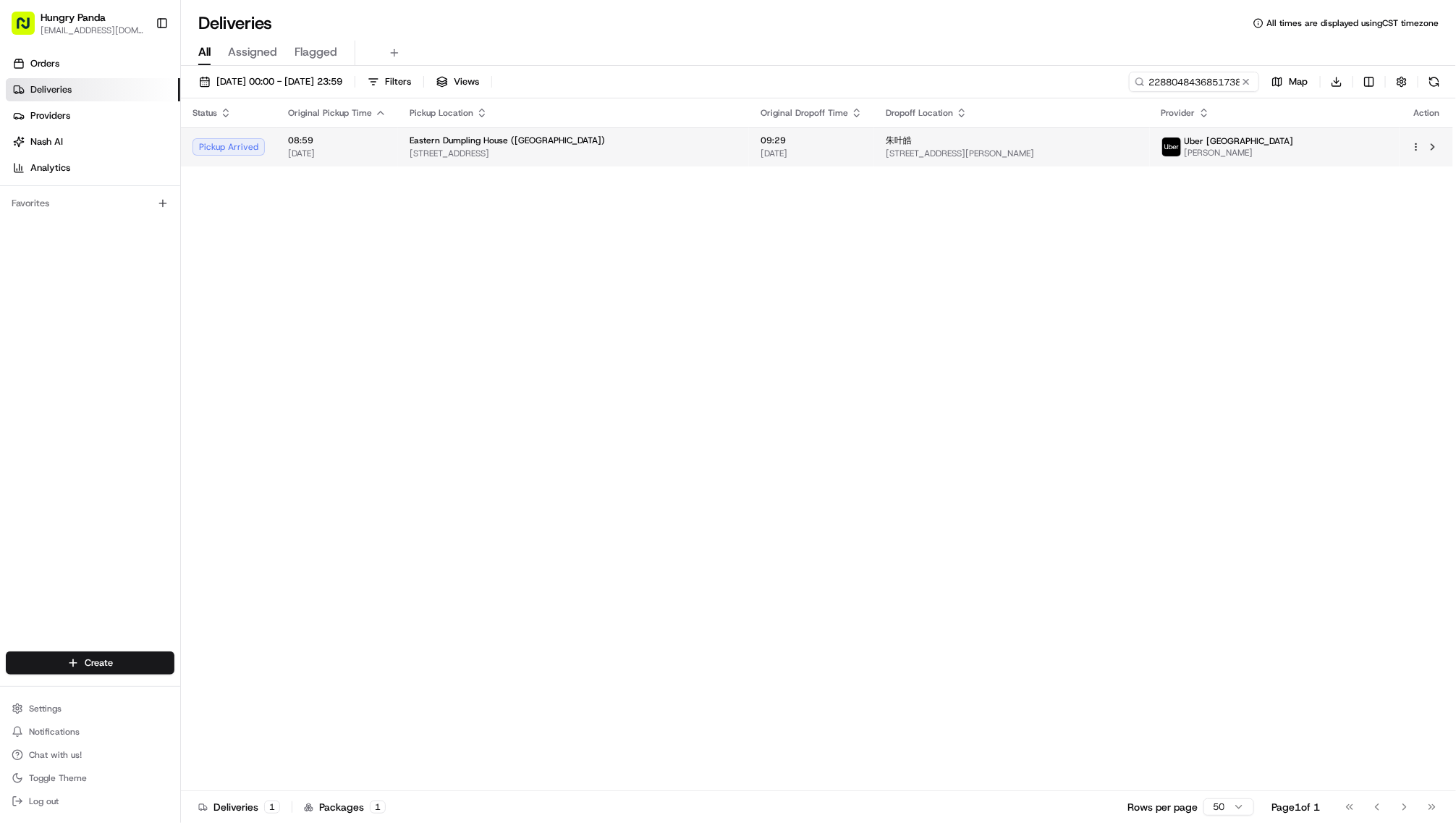
click at [1091, 146] on div "[PERSON_NAME]" at bounding box center [1013, 140] width 253 height 11
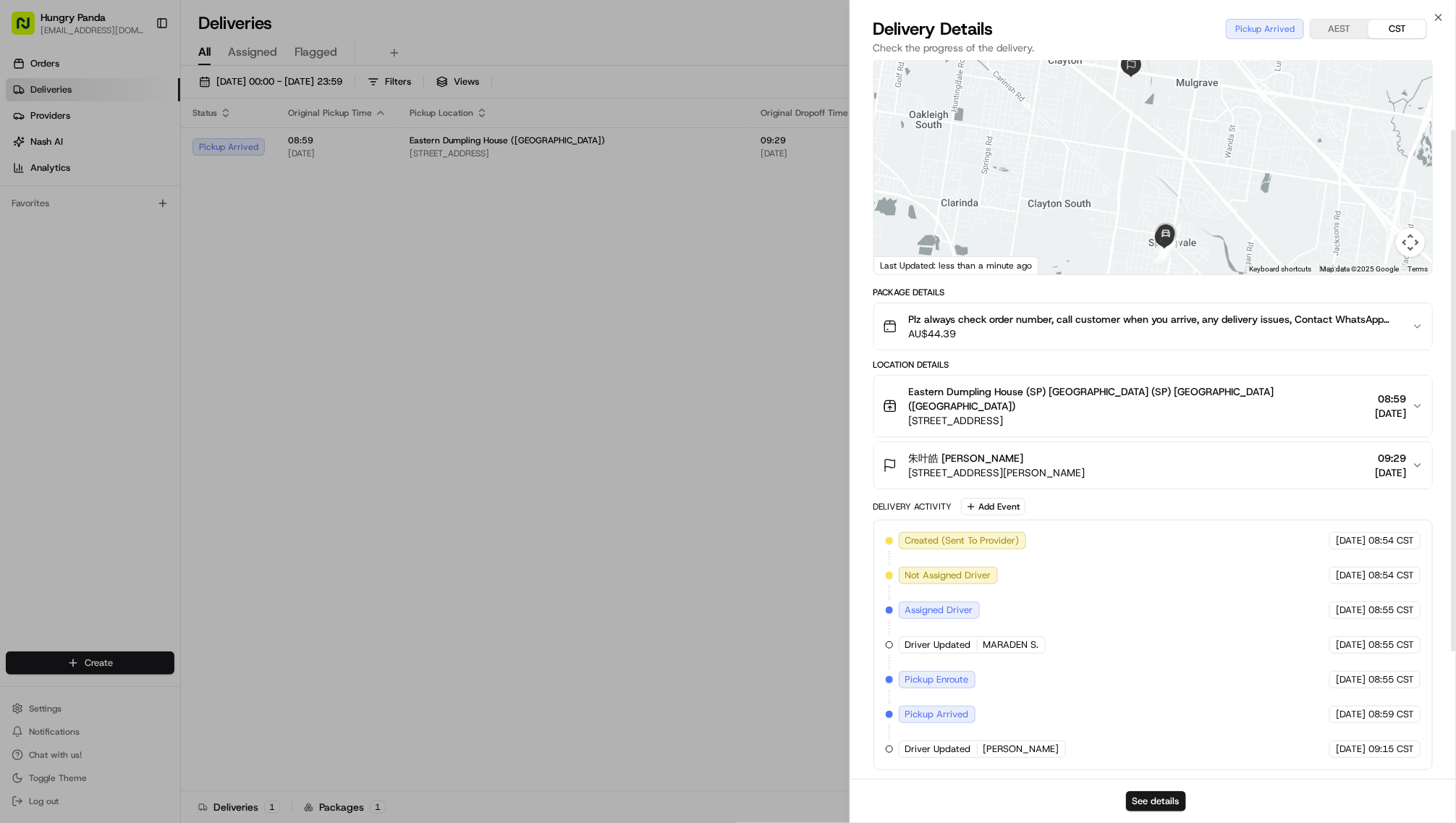
scroll to position [225, 0]
